Goal: Navigation & Orientation: Find specific page/section

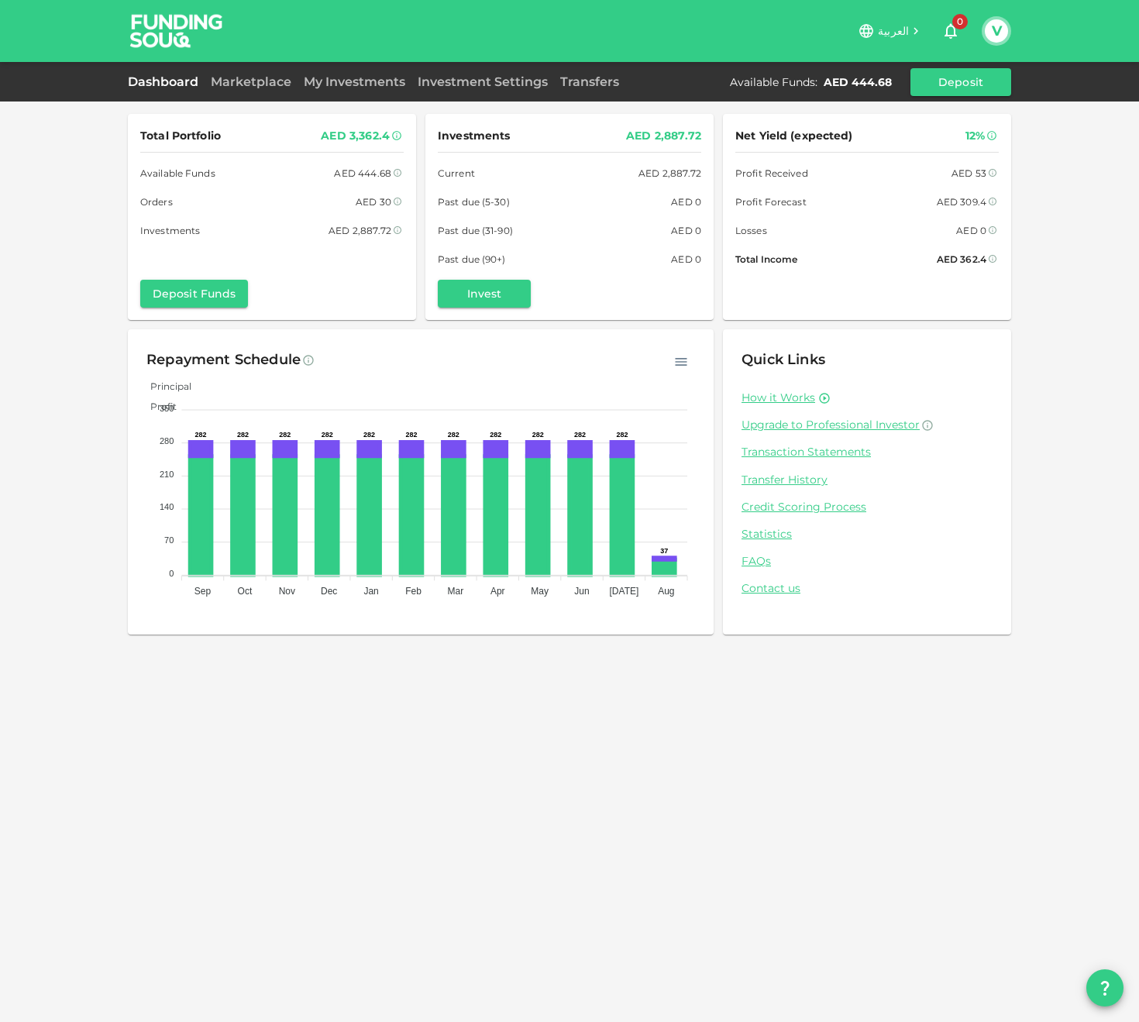
click at [686, 363] on icon "button" at bounding box center [680, 361] width 15 height 15
click at [519, 387] on div "Principal Profit" at bounding box center [420, 396] width 549 height 42
click at [657, 268] on div "Investments AED 2,887.72 Current AED 2,887.72 Past due (5-30) AED 0 Past due (3…" at bounding box center [569, 216] width 263 height 181
click at [250, 81] on link "Marketplace" at bounding box center [251, 81] width 93 height 15
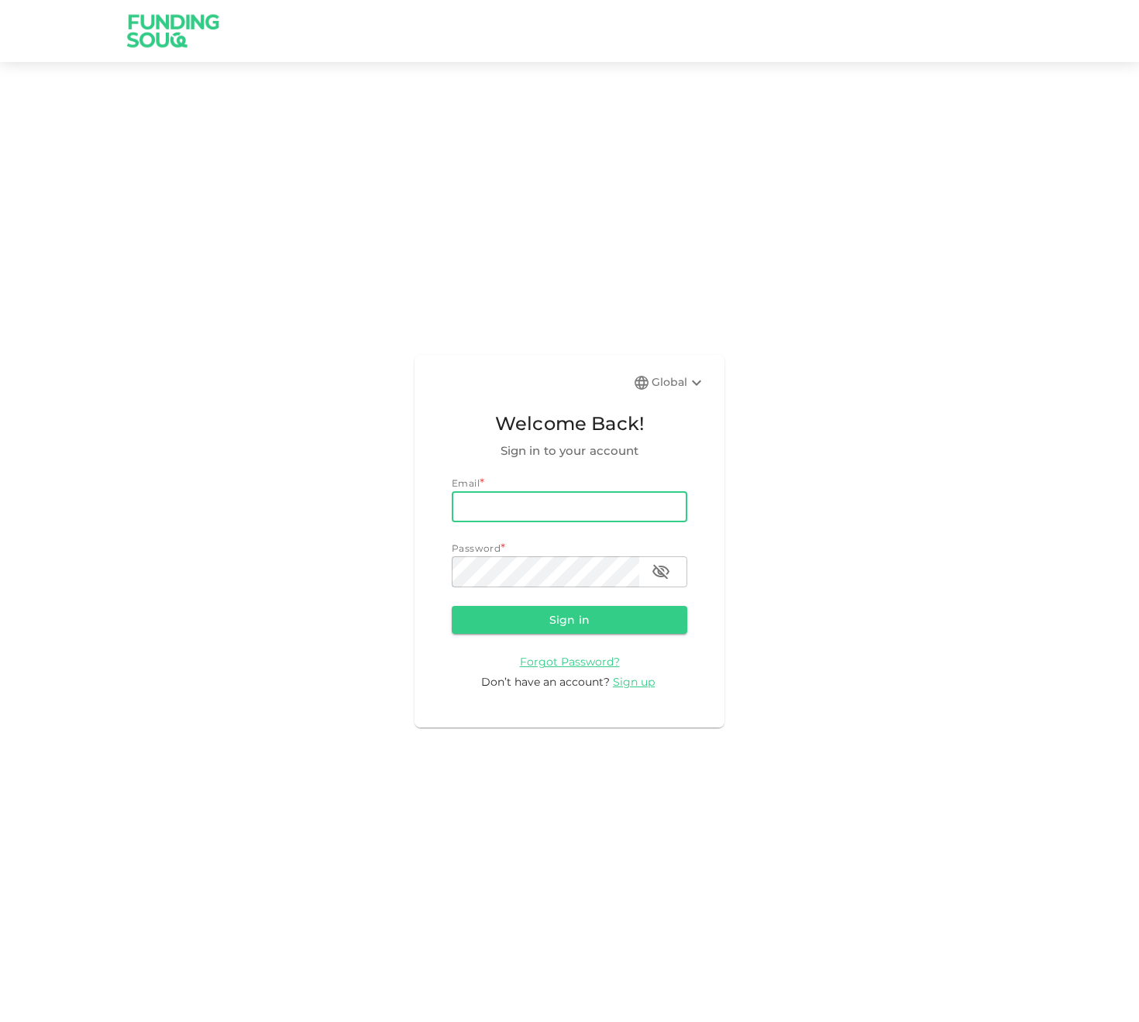
click at [0, 1021] on com-1password-button at bounding box center [0, 1022] width 0 height 0
type input "[PERSON_NAME][EMAIL_ADDRESS][DOMAIN_NAME]"
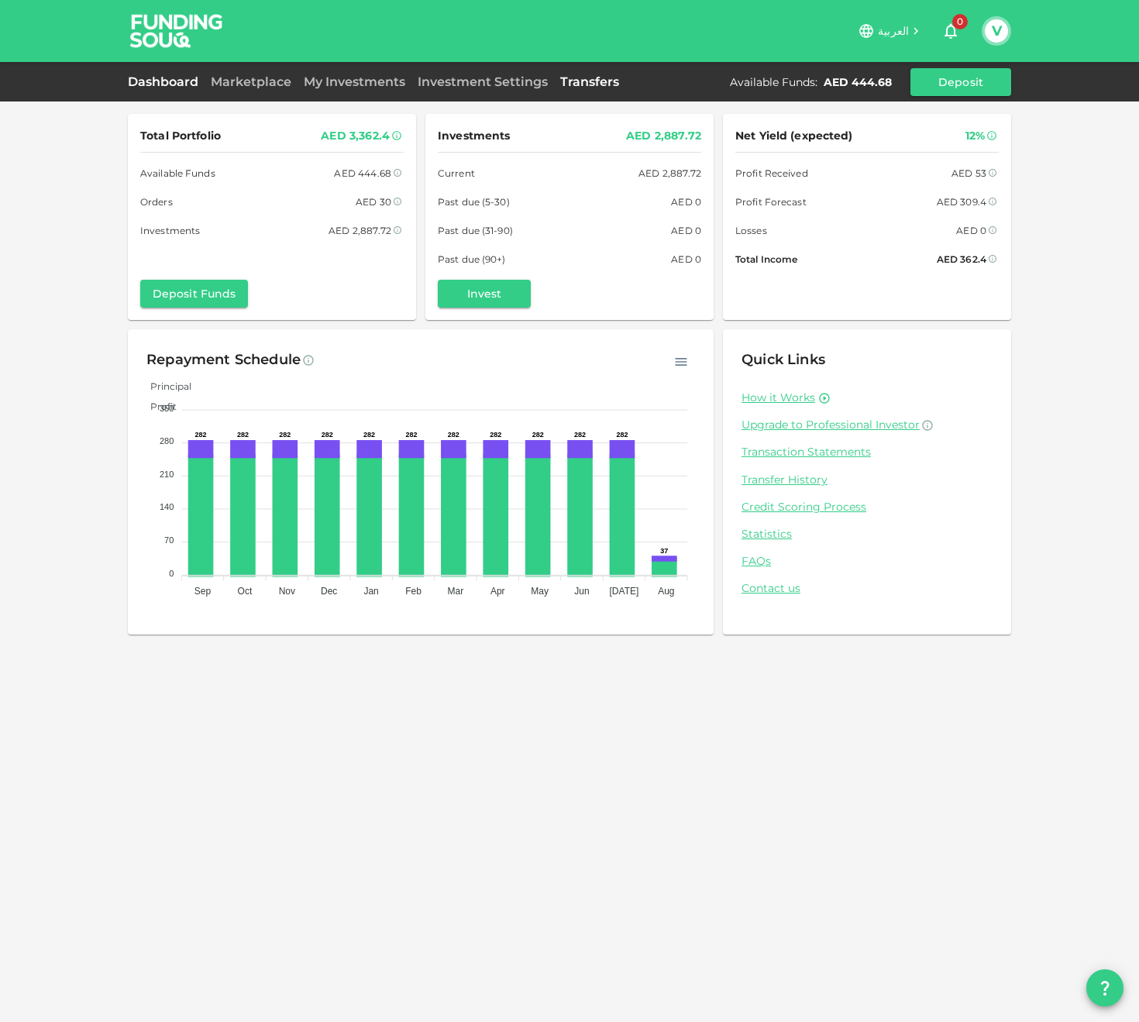
click at [585, 86] on link "Transfers" at bounding box center [589, 81] width 71 height 15
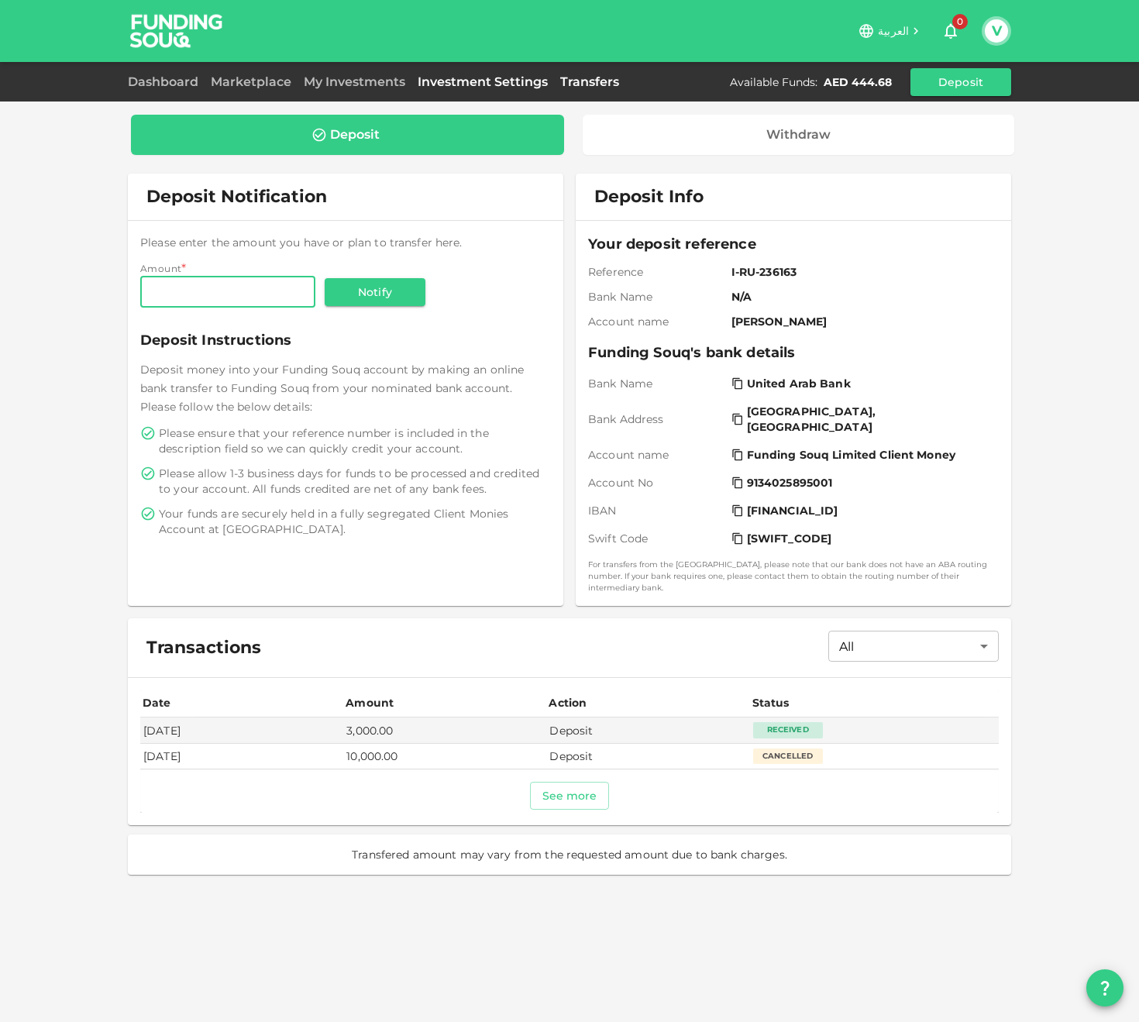
click at [501, 82] on link "Investment Settings" at bounding box center [482, 81] width 143 height 15
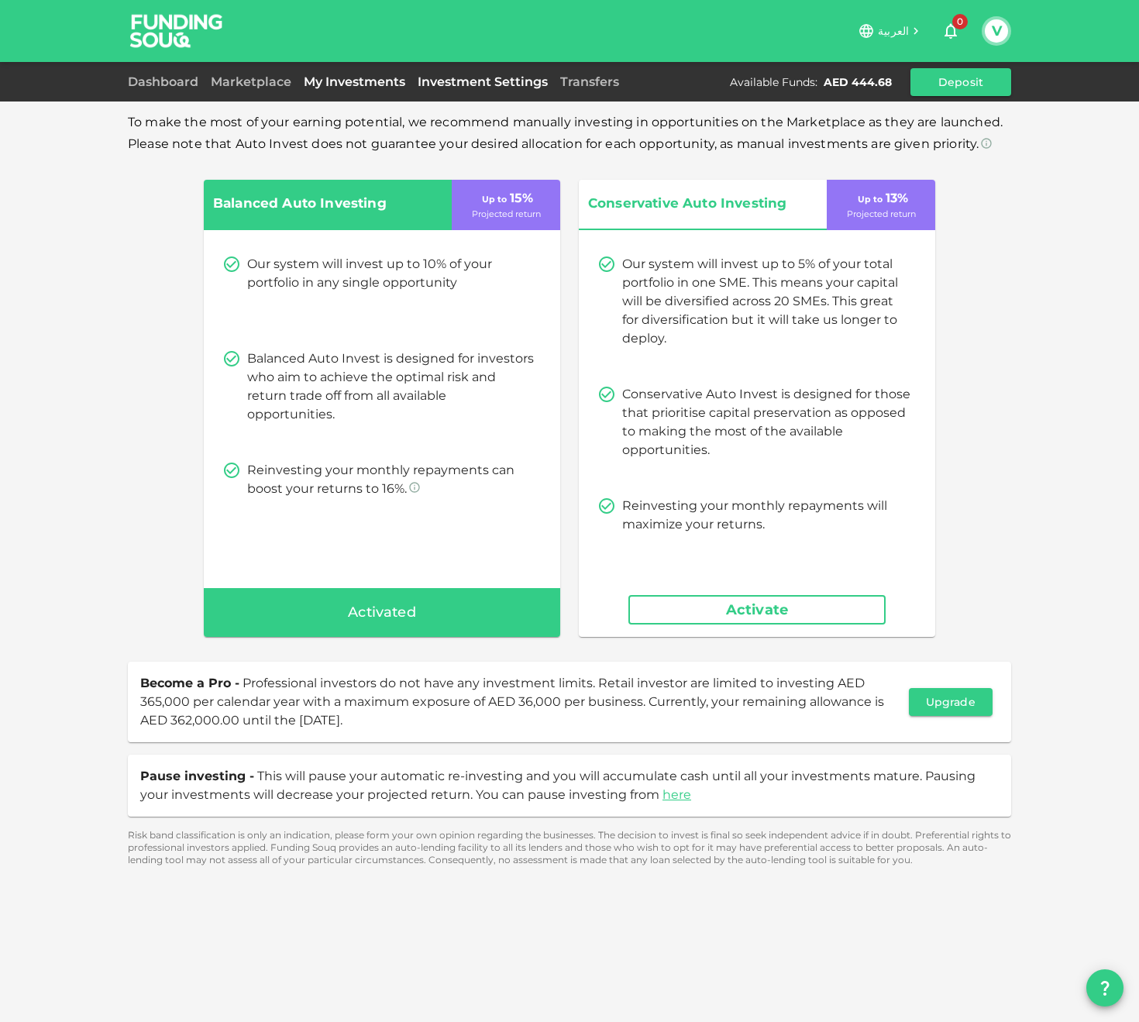
click at [340, 81] on link "My Investments" at bounding box center [355, 81] width 114 height 15
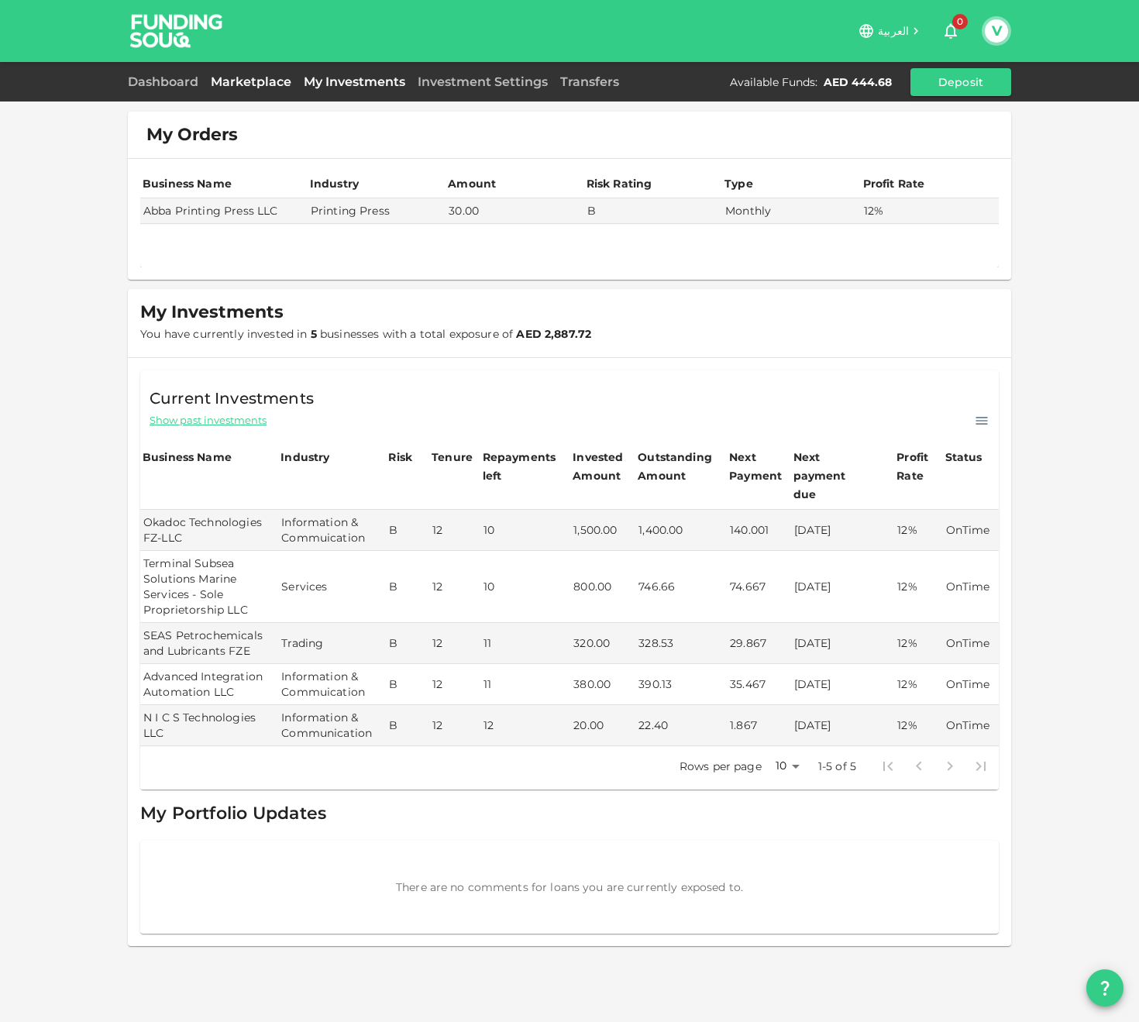
click at [250, 87] on link "Marketplace" at bounding box center [251, 81] width 93 height 15
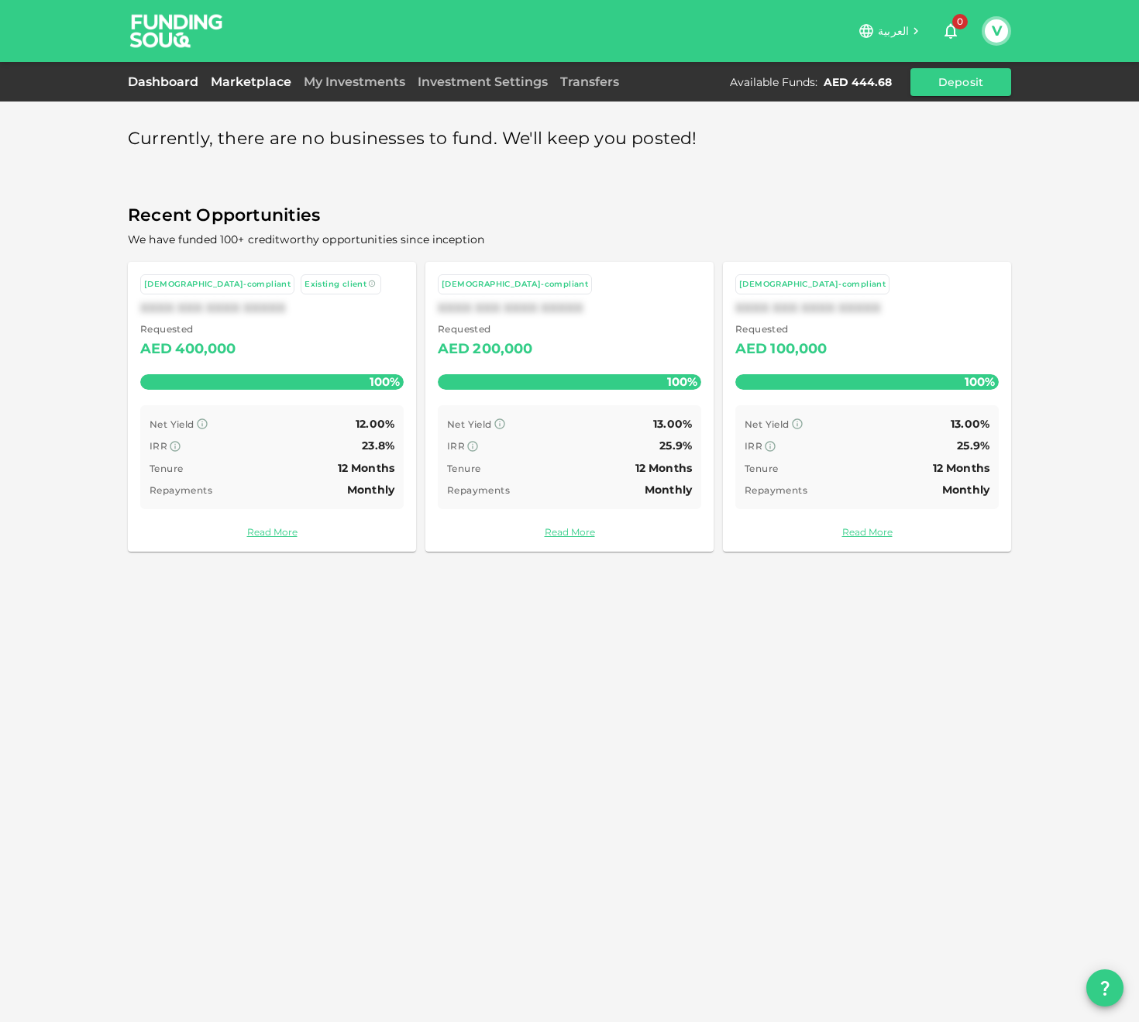
click at [174, 85] on link "Dashboard" at bounding box center [166, 81] width 77 height 15
